Goal: Task Accomplishment & Management: Complete application form

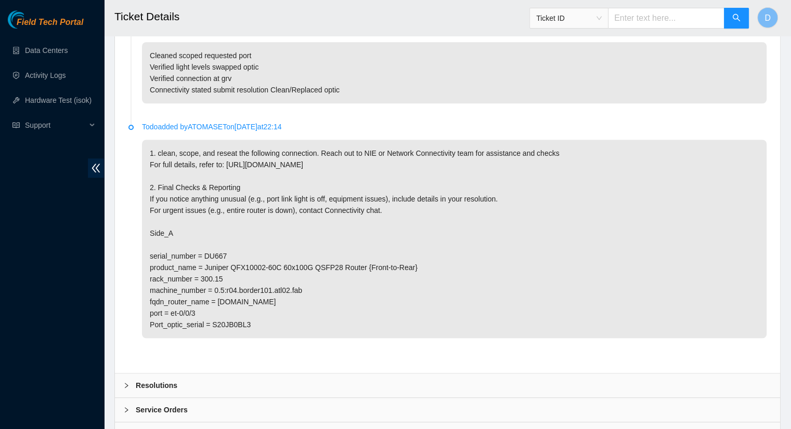
scroll to position [853, 0]
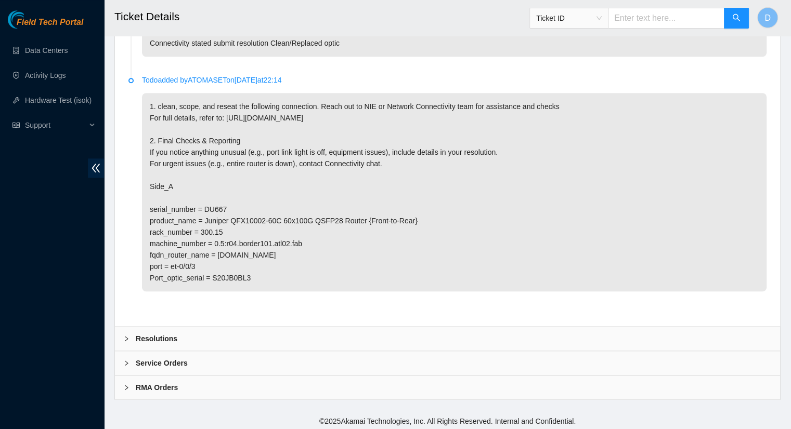
click at [139, 335] on b "Resolutions" at bounding box center [157, 338] width 42 height 11
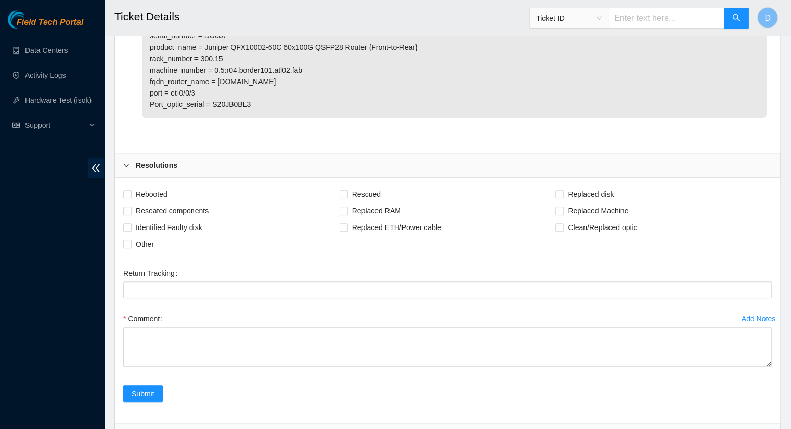
scroll to position [1031, 0]
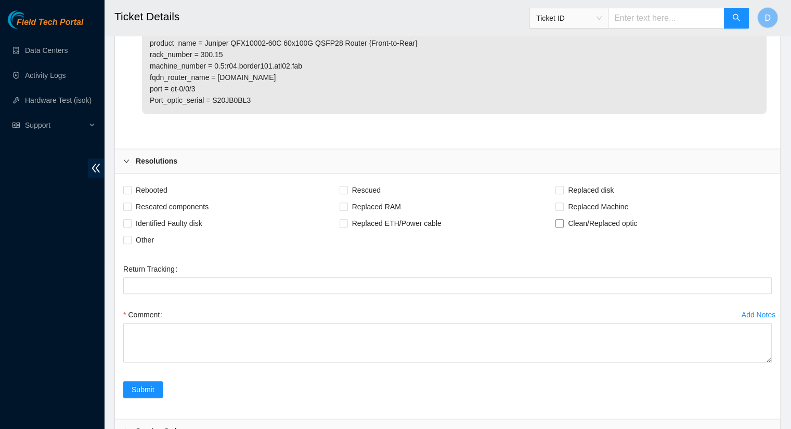
click at [560, 221] on input "Clean/Replaced optic" at bounding box center [558, 222] width 7 height 7
checkbox input "true"
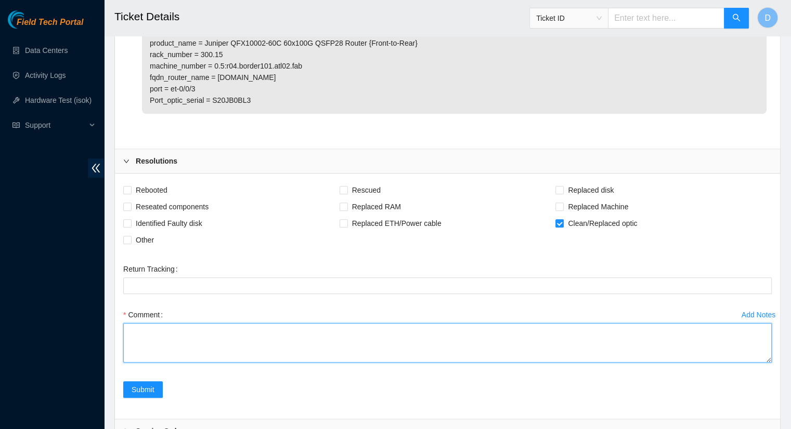
click at [226, 348] on textarea "Comment" at bounding box center [447, 343] width 648 height 40
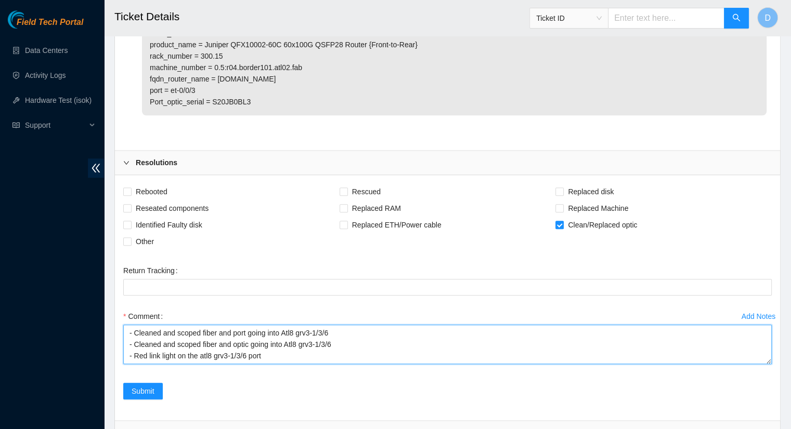
scroll to position [8, 0]
type textarea "- Cleaned and scoped fiber and port going into Atl8 grv3-1/3/6 - Cleaned and sc…"
drag, startPoint x: 412, startPoint y: 356, endPoint x: 93, endPoint y: 298, distance: 324.8
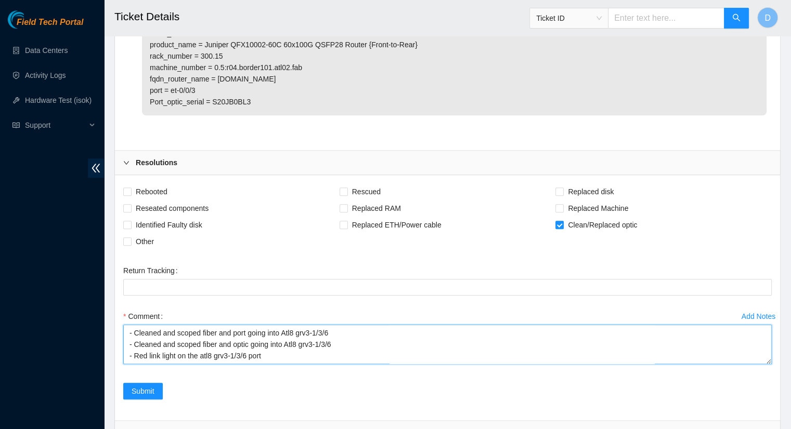
click at [382, 335] on textarea "- Cleaned and scoped fiber and port going into Atl8 grv3-1/3/6 - Cleaned and sc…" at bounding box center [447, 345] width 648 height 40
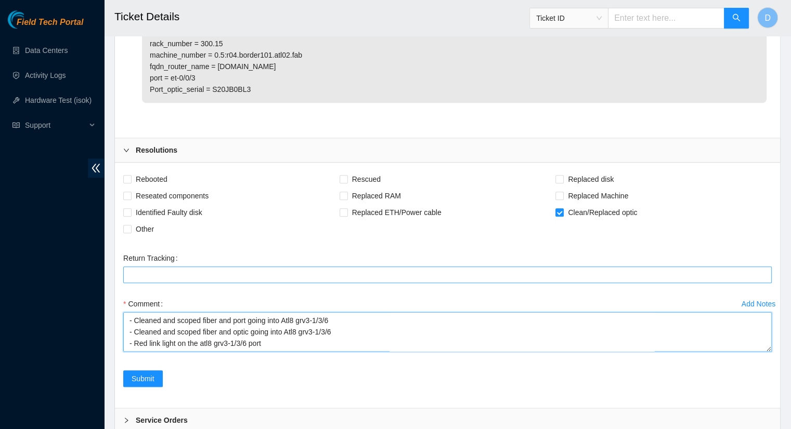
scroll to position [1099, 0]
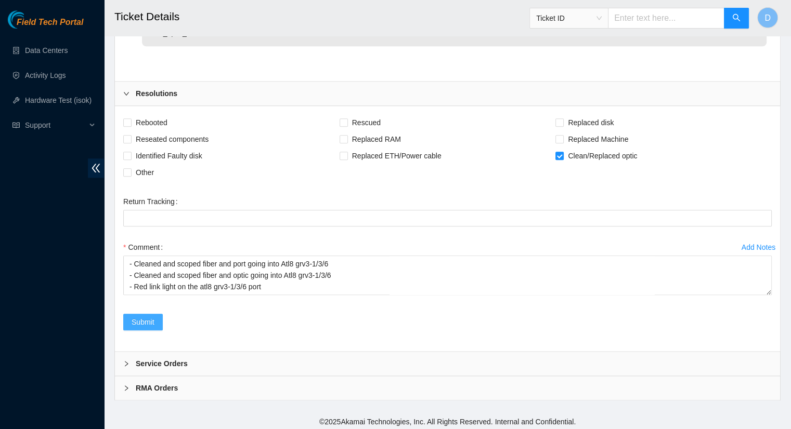
click at [150, 322] on span "Submit" at bounding box center [143, 322] width 23 height 11
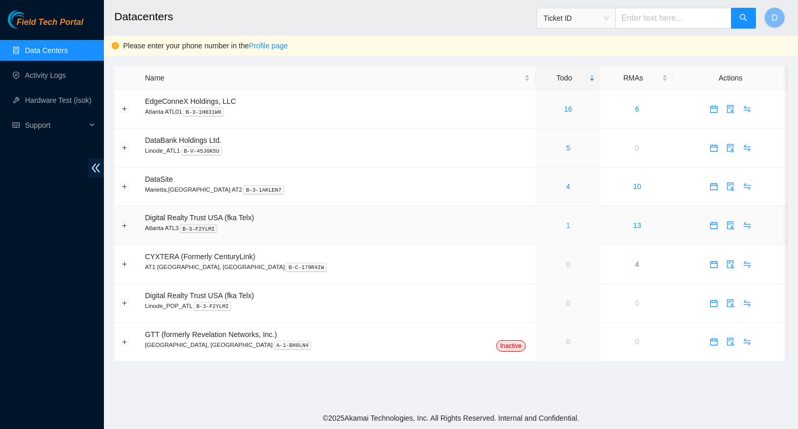
click at [567, 225] on link "1" at bounding box center [569, 225] width 4 height 8
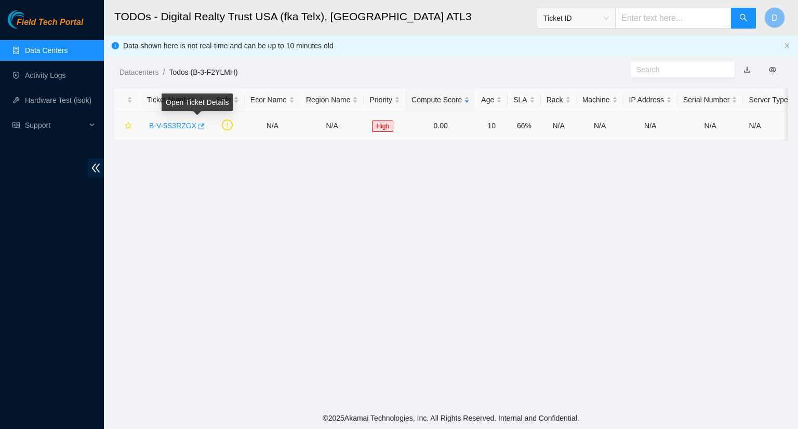
click at [197, 126] on icon "button" at bounding box center [200, 126] width 7 height 7
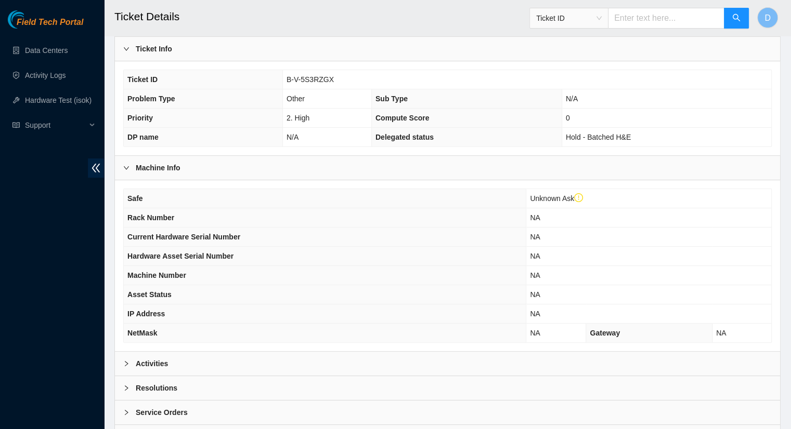
scroll to position [293, 0]
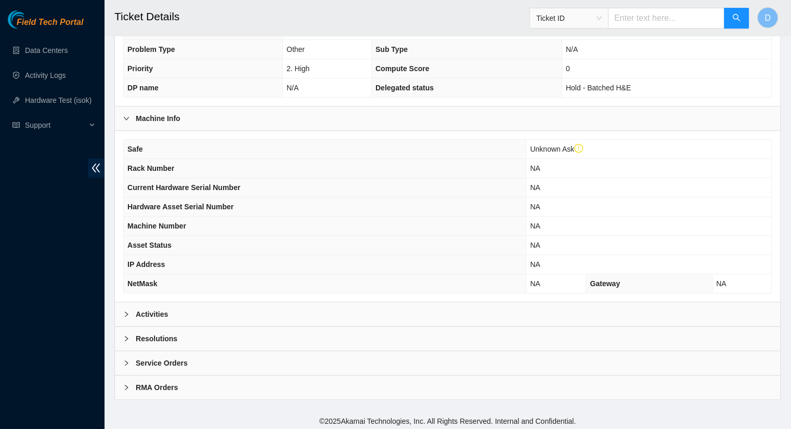
click at [532, 306] on div "Activities" at bounding box center [447, 315] width 665 height 24
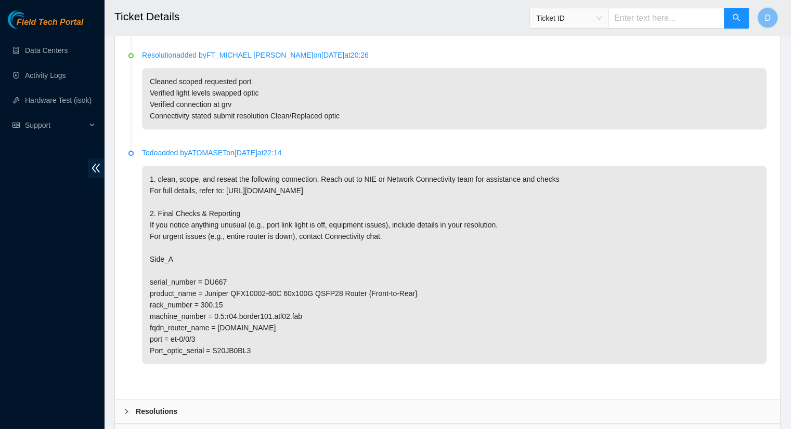
scroll to position [917, 0]
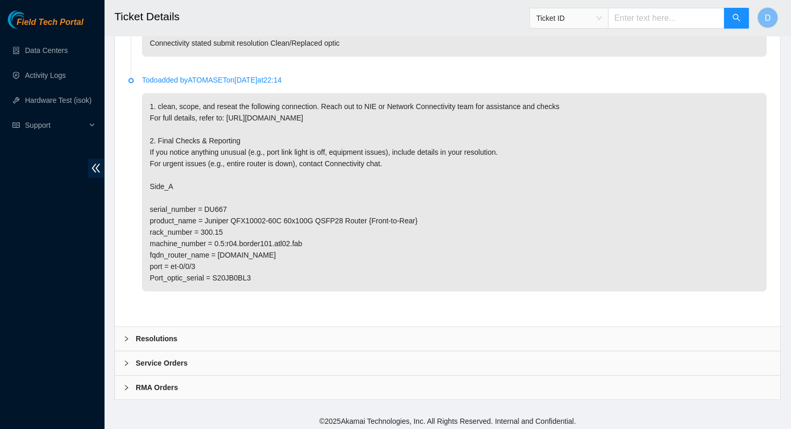
click at [178, 341] on div "Resolutions" at bounding box center [447, 339] width 665 height 24
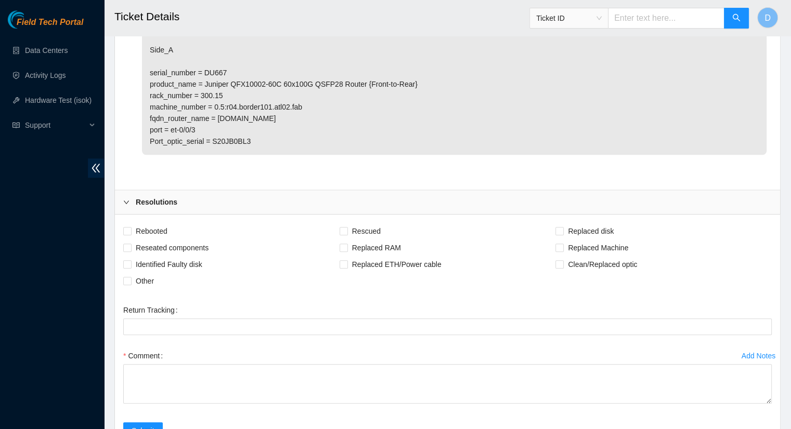
scroll to position [1073, 0]
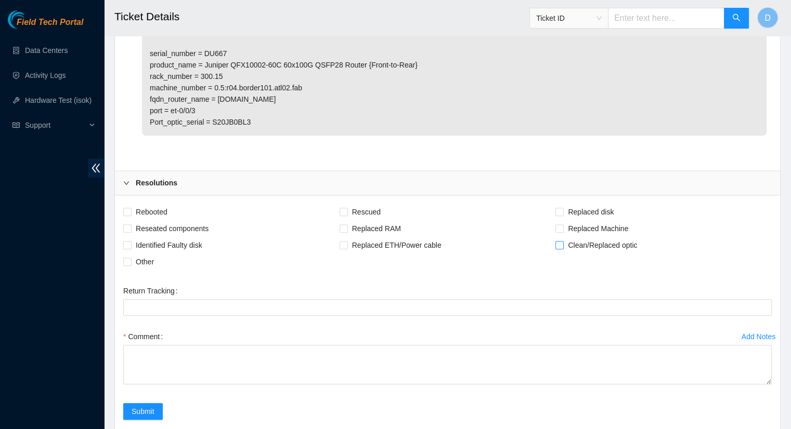
click at [563, 242] on span at bounding box center [559, 245] width 8 height 8
click at [562, 242] on input "Clean/Replaced optic" at bounding box center [558, 244] width 7 height 7
checkbox input "true"
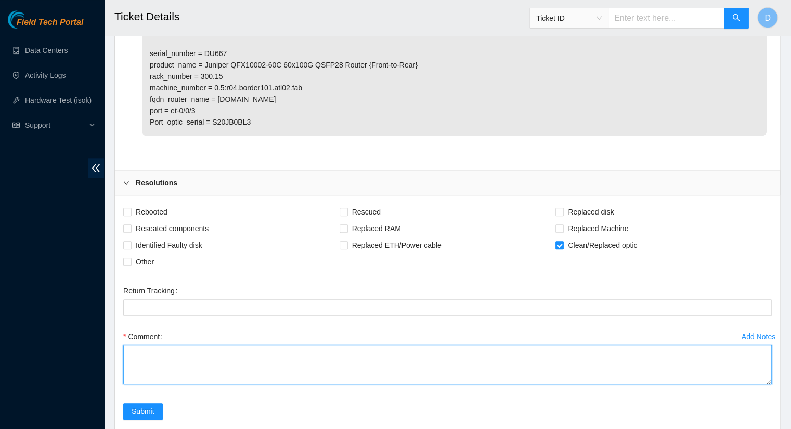
click at [129, 352] on textarea "Comment" at bounding box center [447, 365] width 648 height 40
paste textarea "- Cleaned and scoped fiber and port going into Atl8 grv3-1/3/6 - Cleaned and sc…"
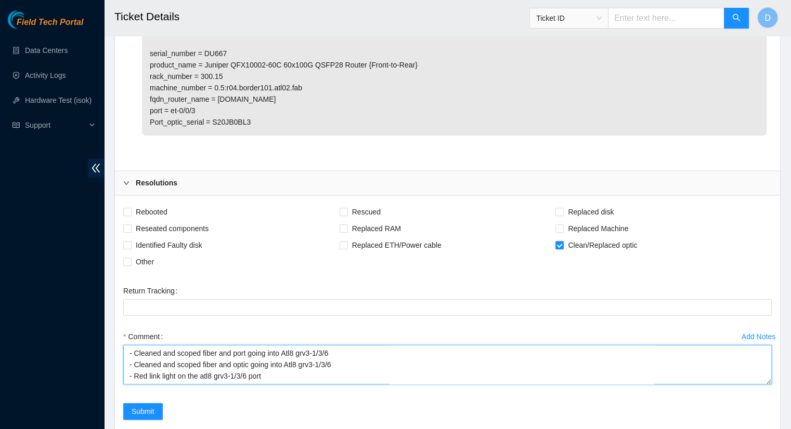
scroll to position [8, 0]
type textarea "- Cleaned and scoped fiber and port going into Atl8 grv3-1/3/6 - Cleaned and sc…"
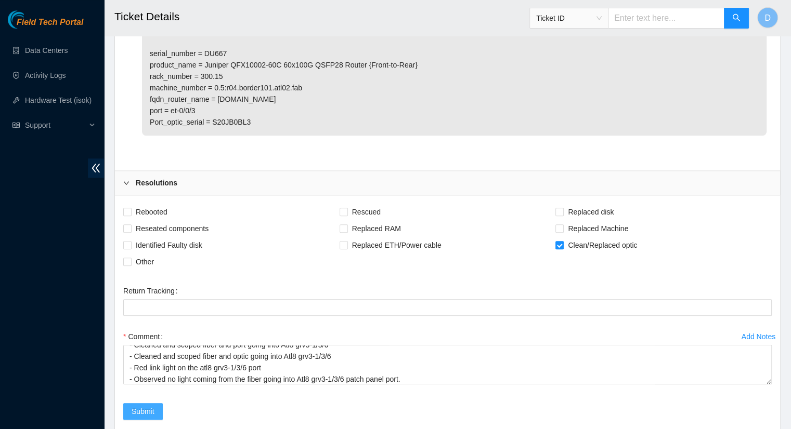
click at [159, 408] on button "Submit" at bounding box center [143, 411] width 40 height 17
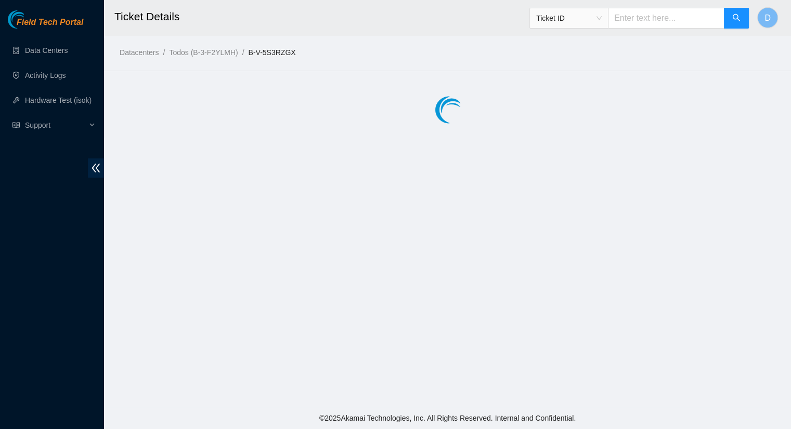
scroll to position [0, 0]
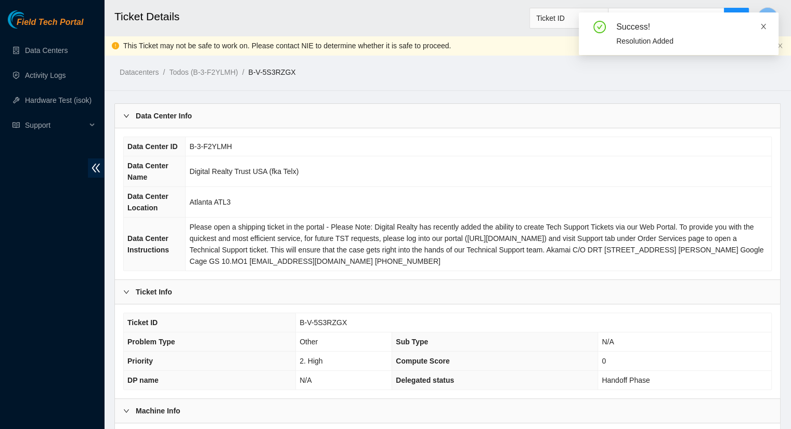
click at [760, 26] on icon "close" at bounding box center [762, 26] width 7 height 7
